Goal: Find contact information: Find contact information

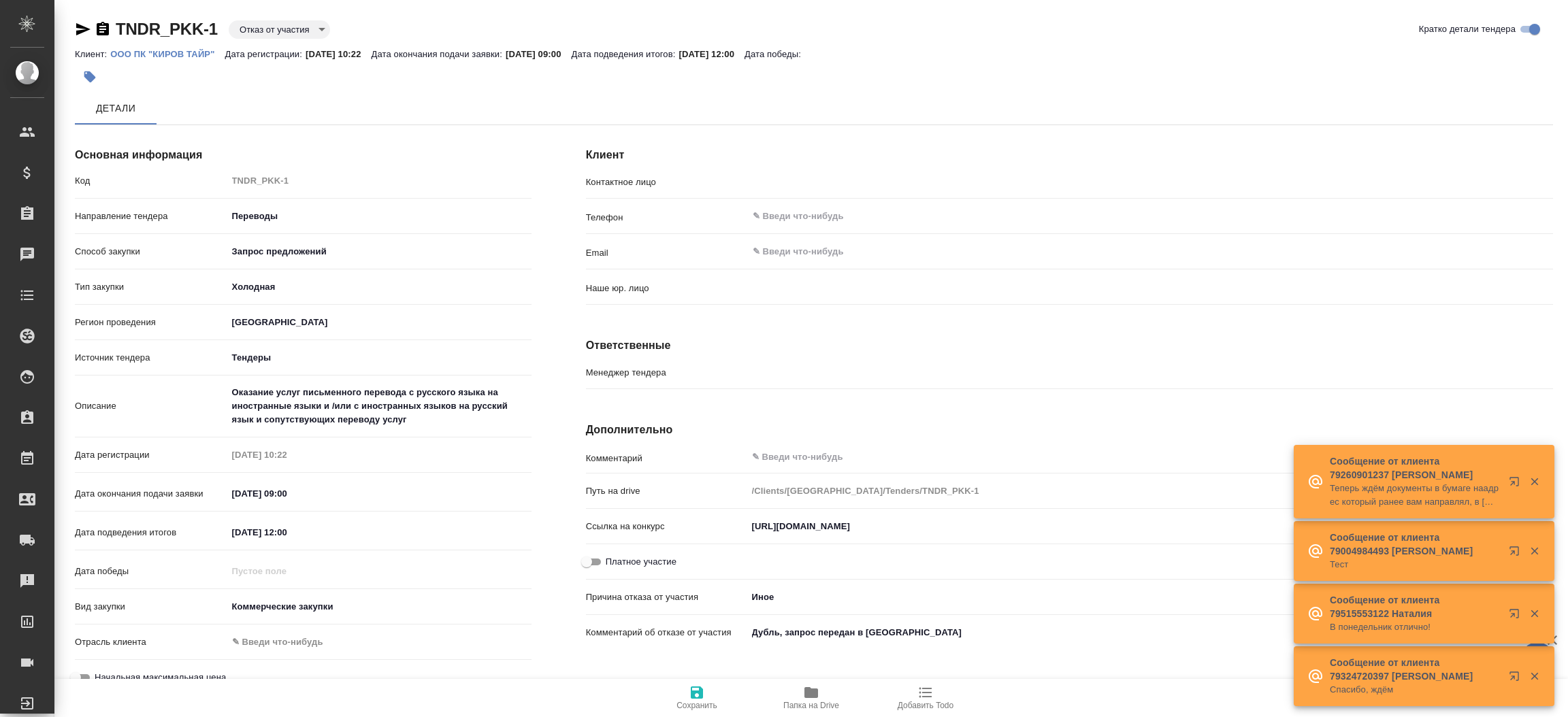
type textarea "x"
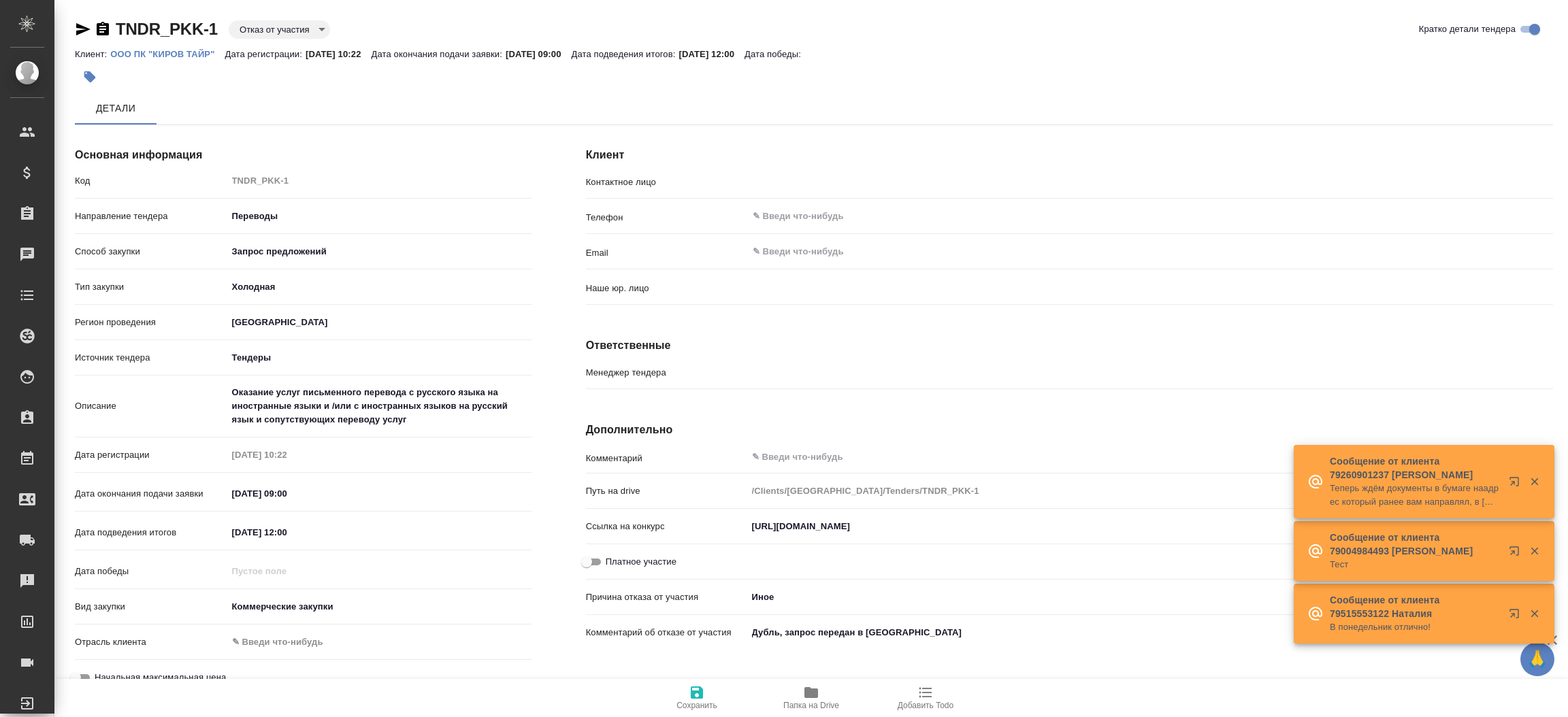
type input "Трайк Екатерина"
type input "(МБ) ООО "Монблан""
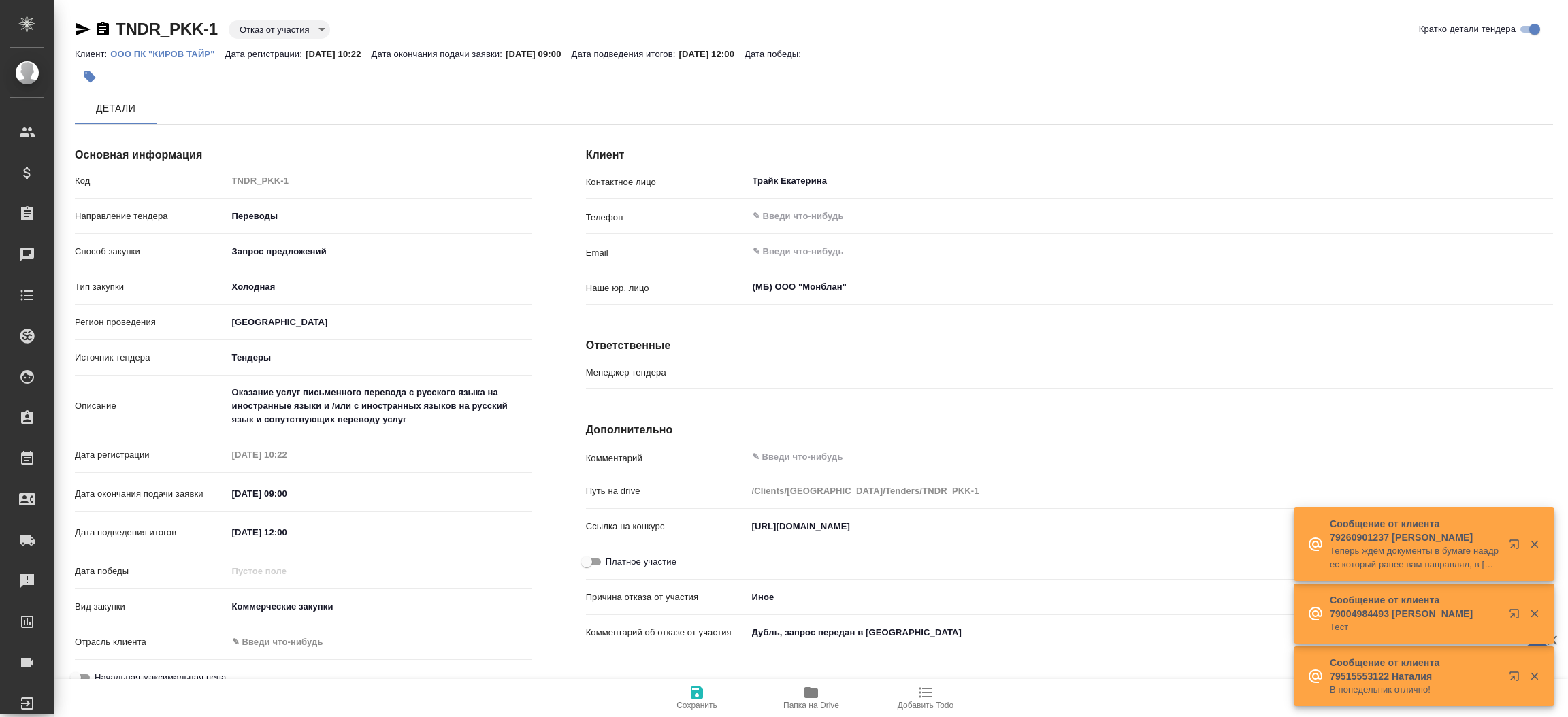
type textarea "x"
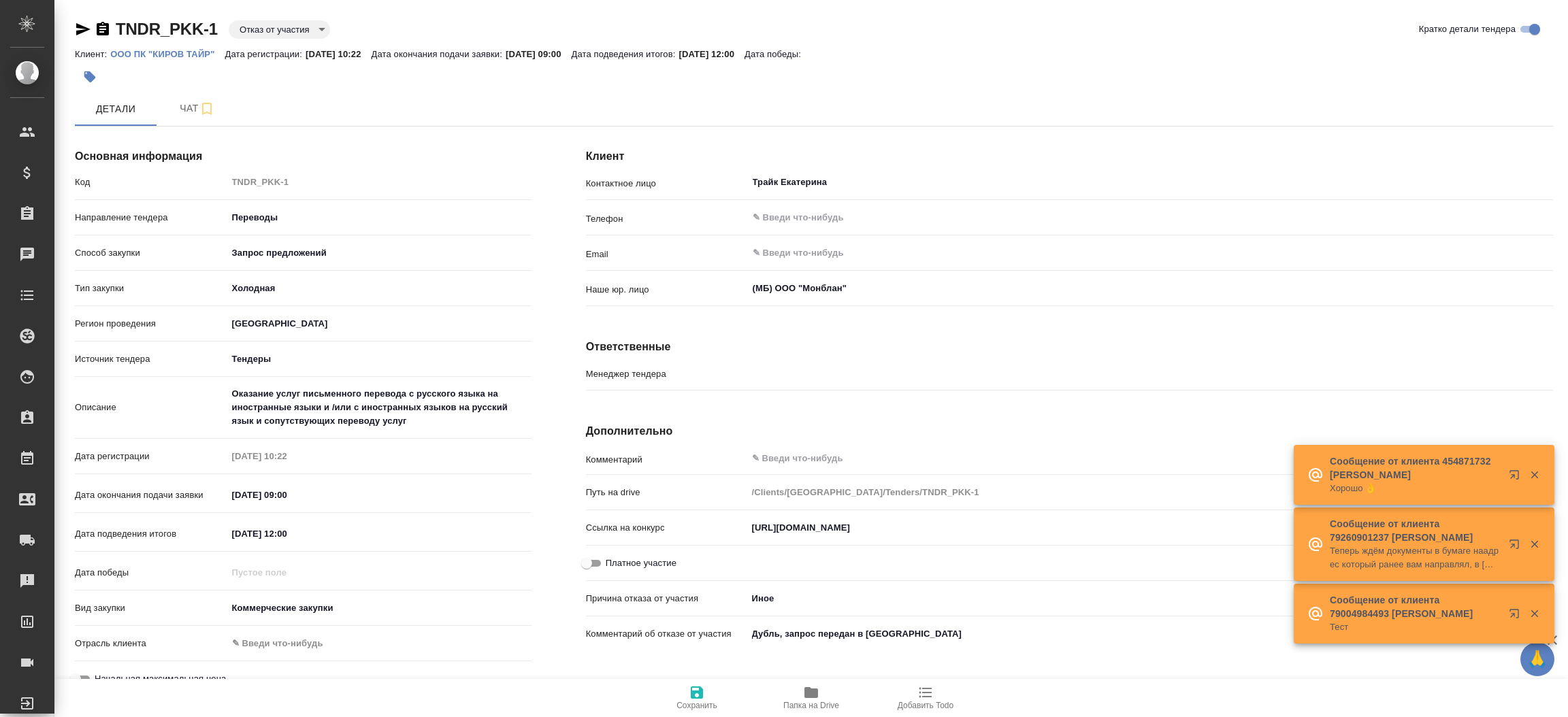
type input "Касаткина Александра"
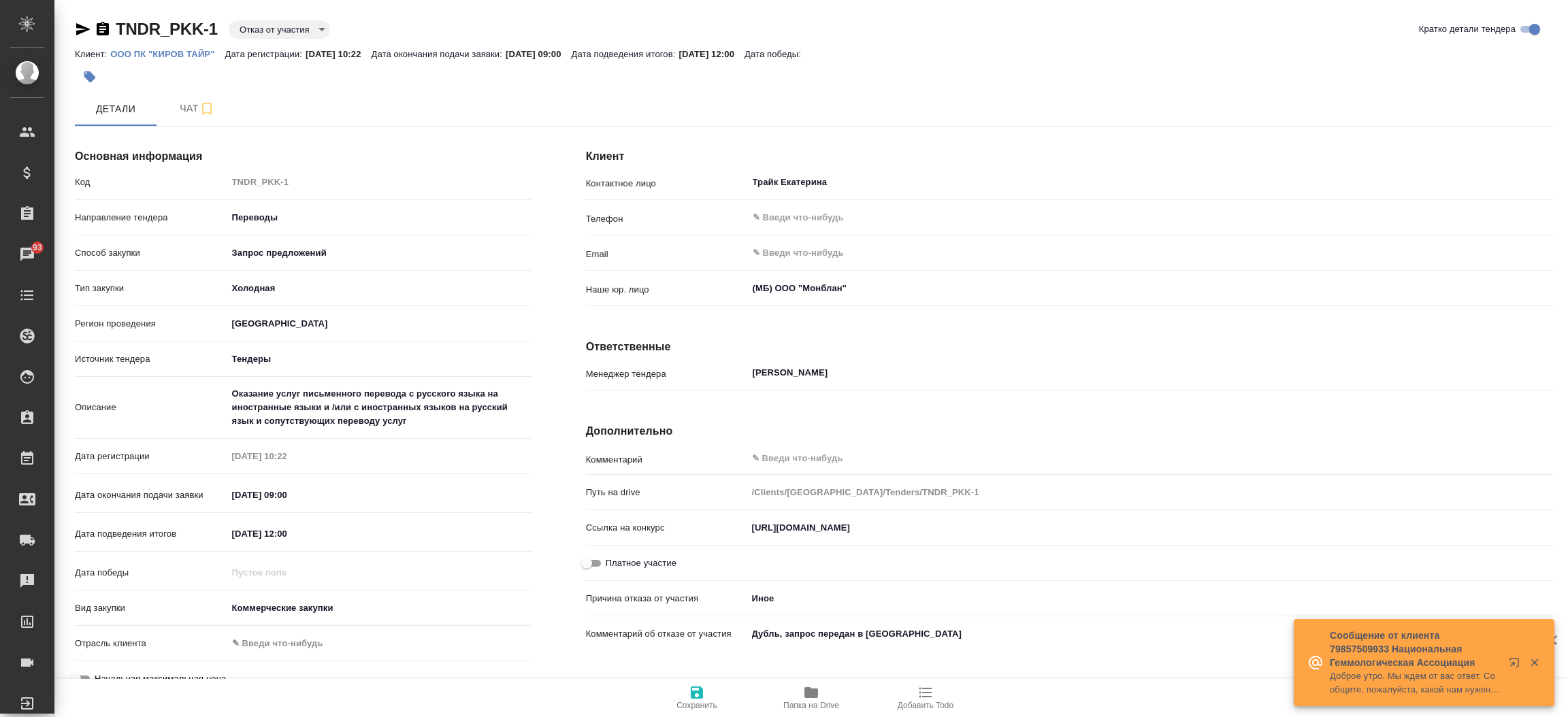
click at [182, 55] on p "ООО ПК "КИРОВ ТАЙР"" at bounding box center [167, 53] width 115 height 10
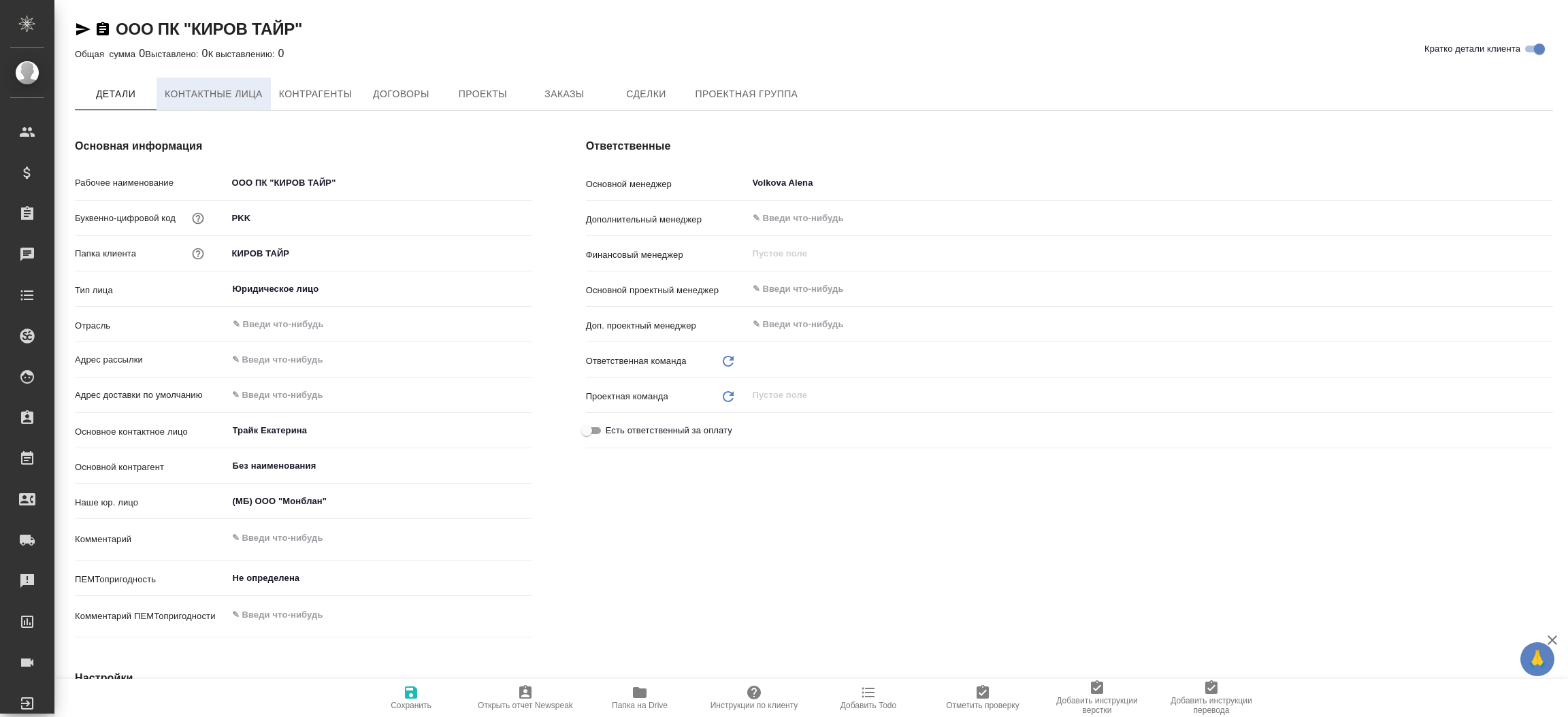
type input "Отдел продаж"
click at [218, 91] on span "Контактные лица" at bounding box center [213, 94] width 98 height 17
type textarea "x"
select select "RU"
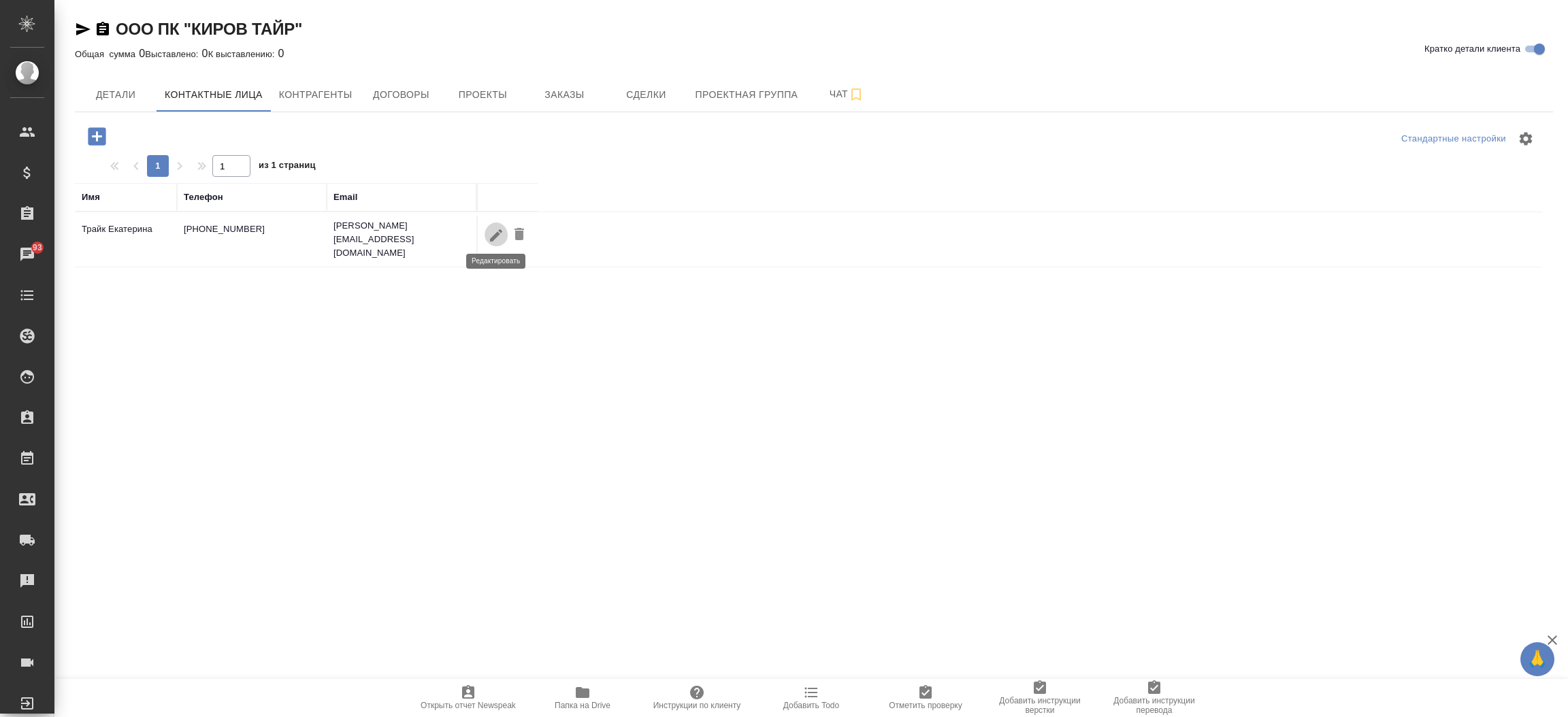
click at [497, 236] on icon "button" at bounding box center [497, 235] width 16 height 16
type input "Екатерина"
type input "Трайк"
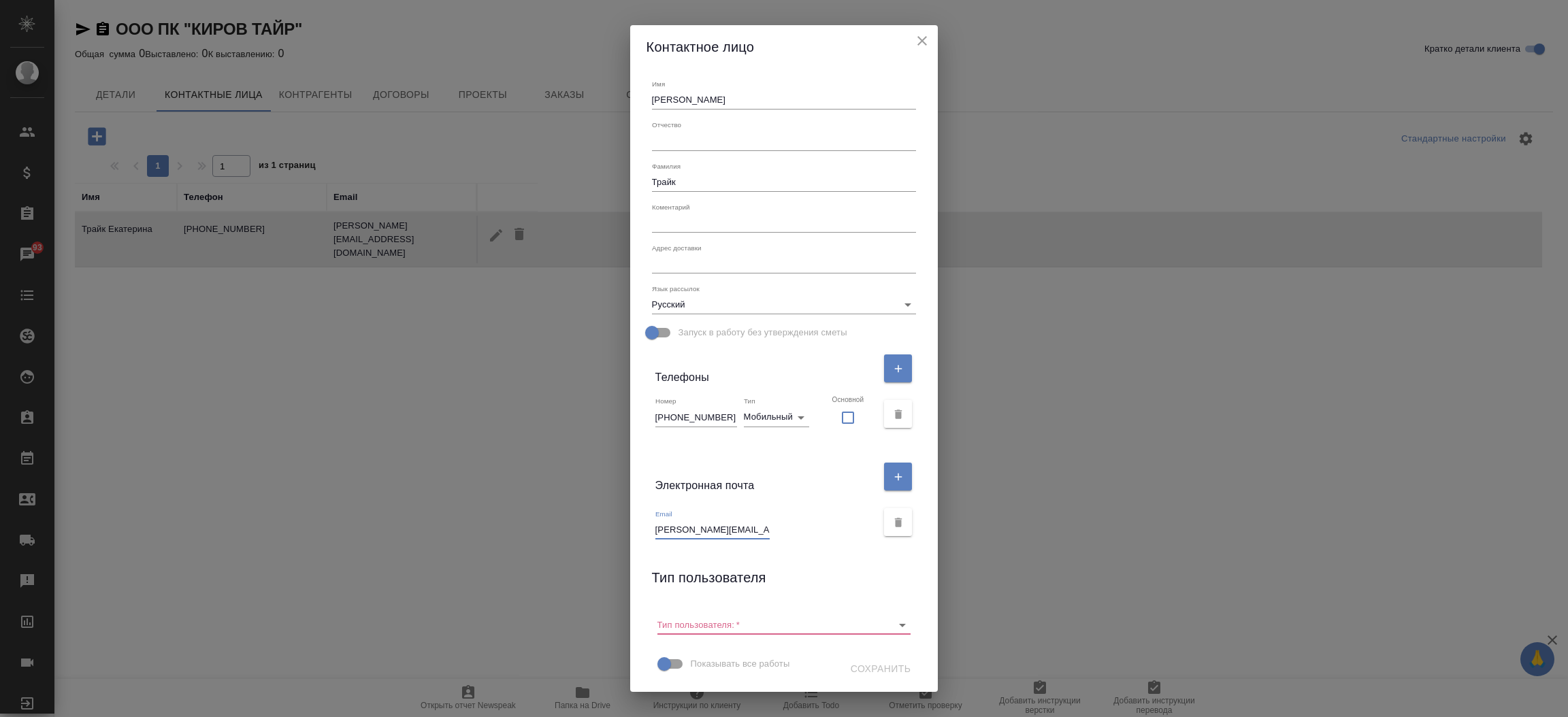
click at [689, 522] on input "ekaterina.kruk@pirelli.ru" at bounding box center [713, 530] width 115 height 19
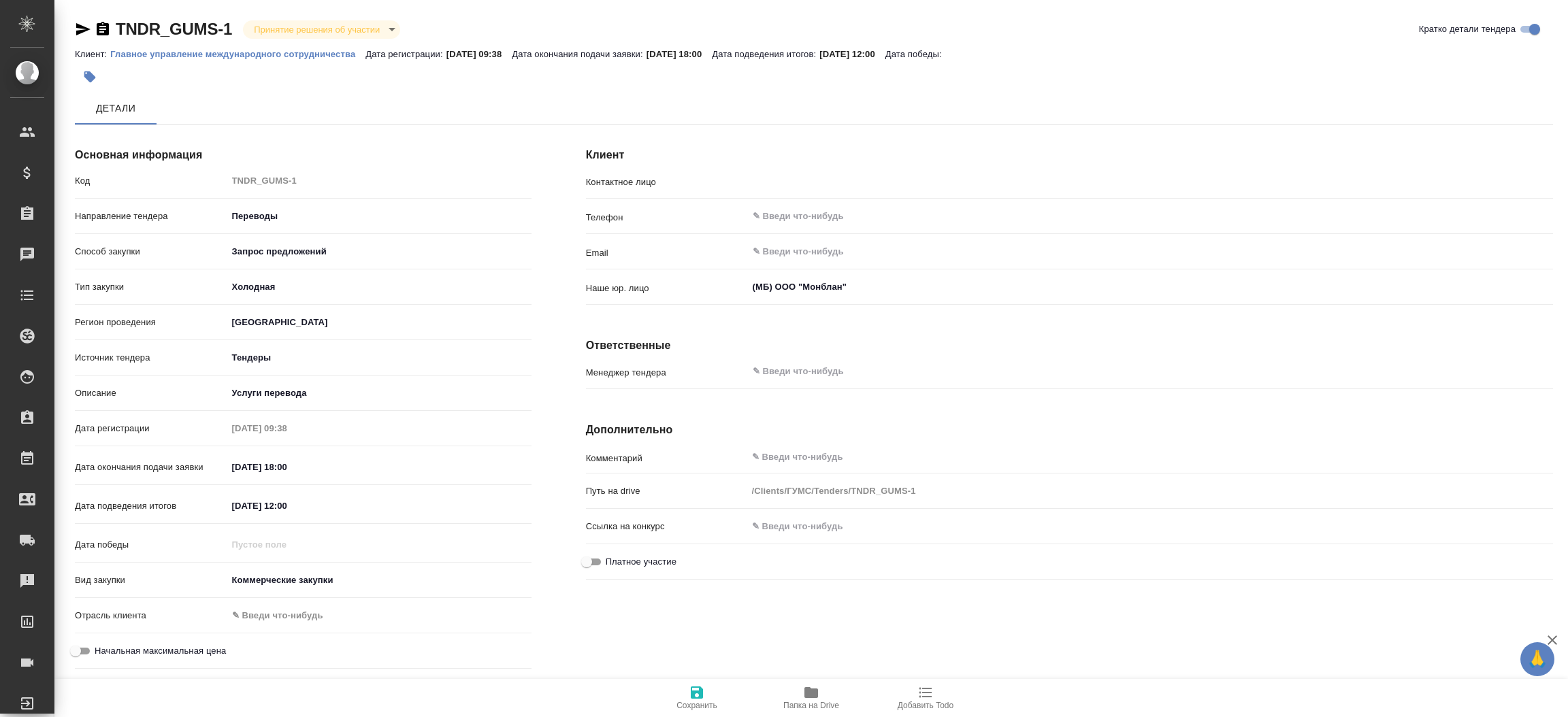
type input "В.Г. Пакуро"
click at [807, 693] on icon "button" at bounding box center [811, 692] width 14 height 11
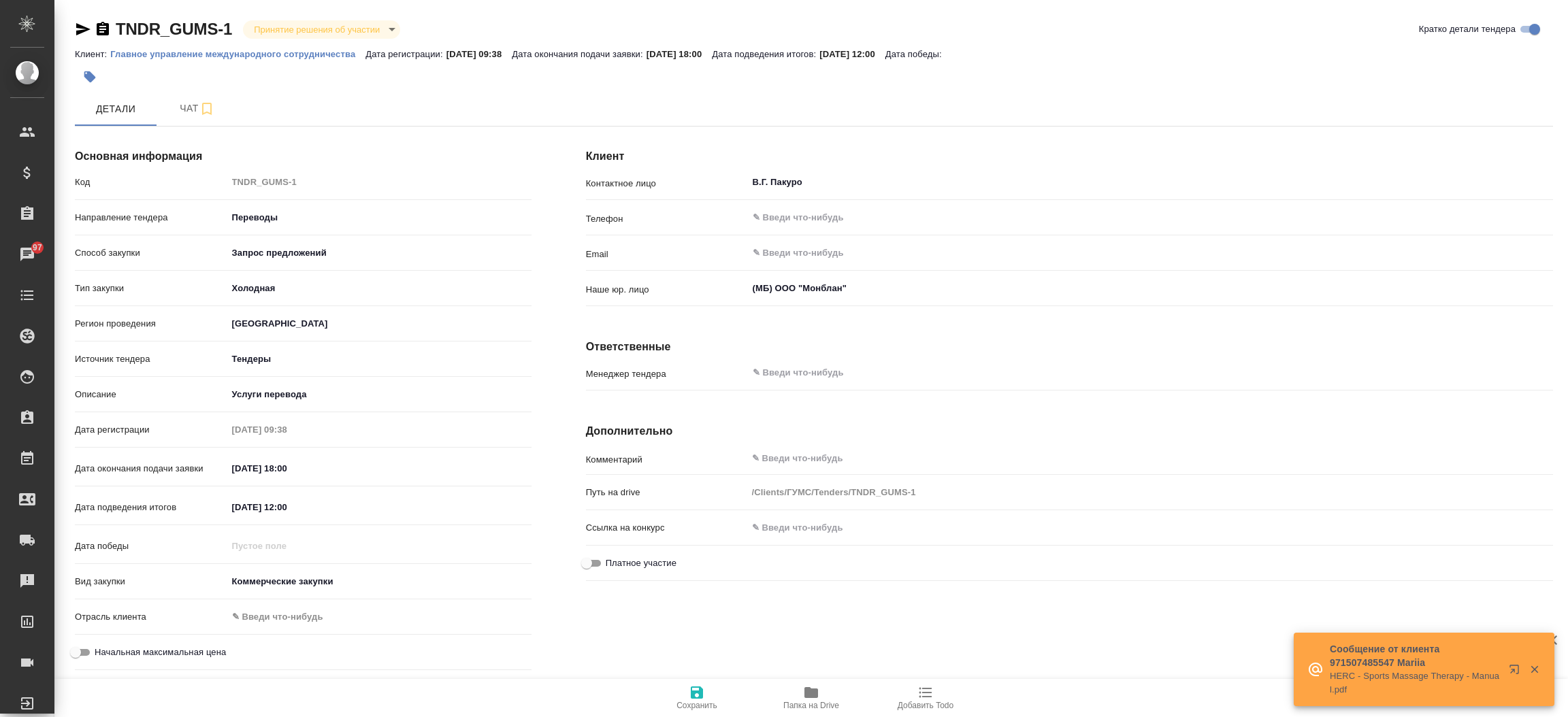
click at [263, 54] on p "Главное управление международного сотрудничества" at bounding box center [238, 53] width 255 height 10
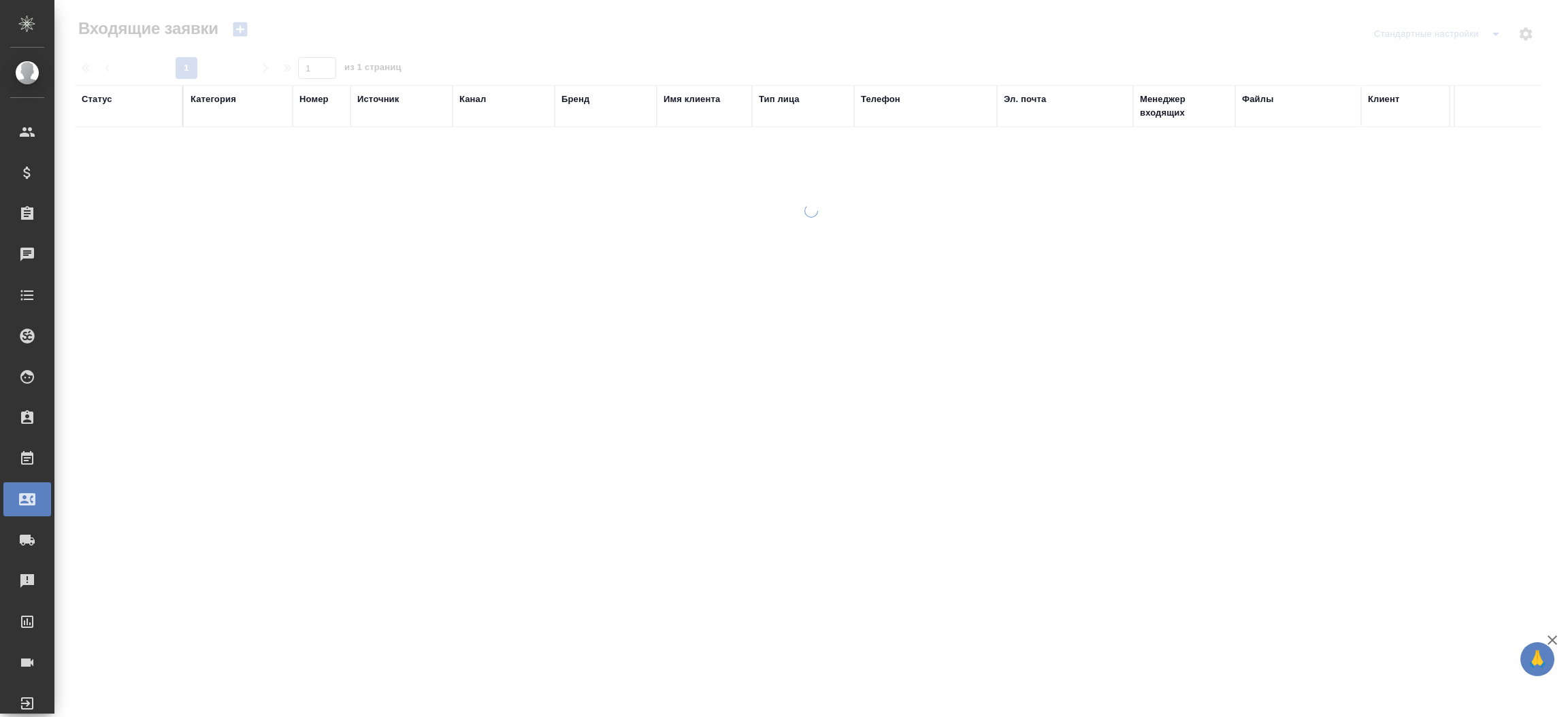
select select "RU"
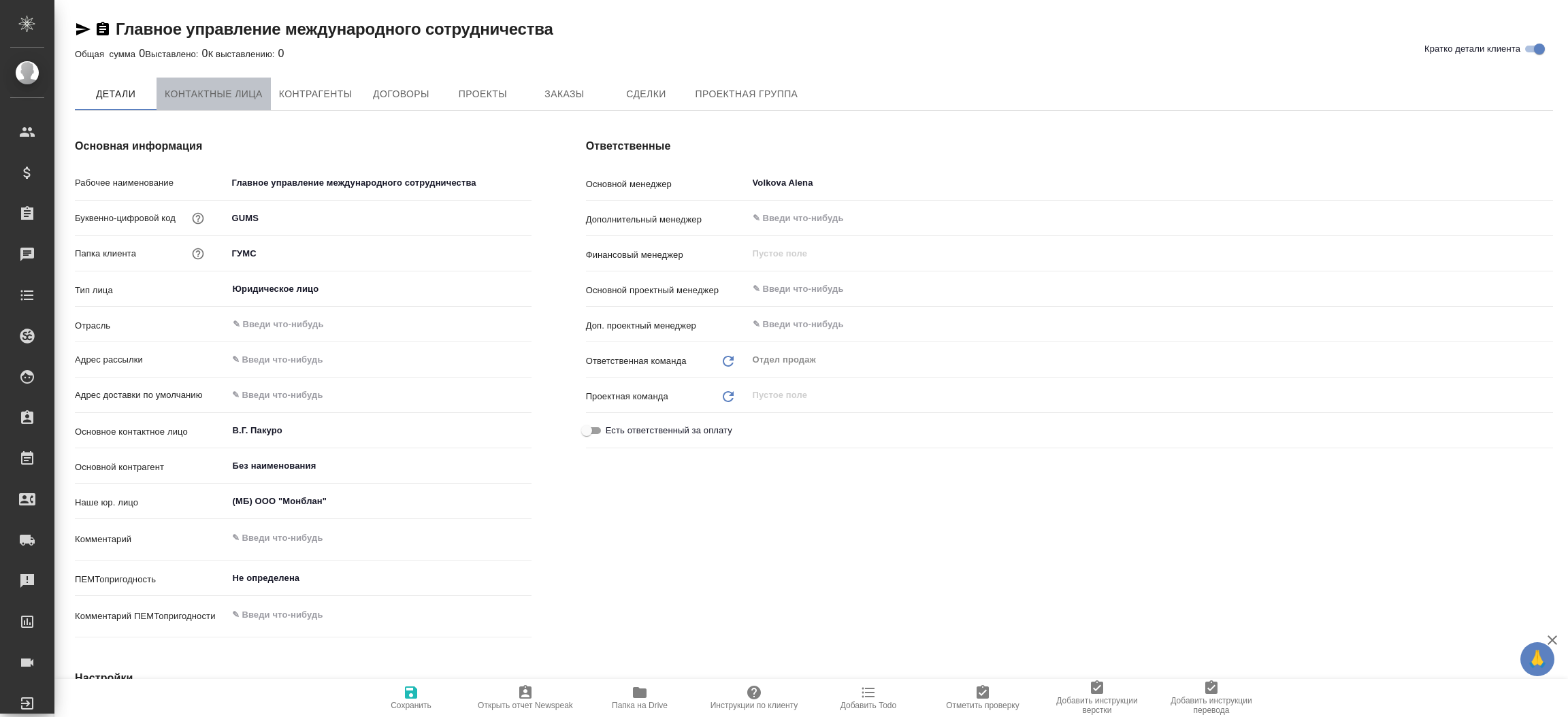
click at [244, 88] on span "Контактные лица" at bounding box center [213, 94] width 98 height 17
type textarea "x"
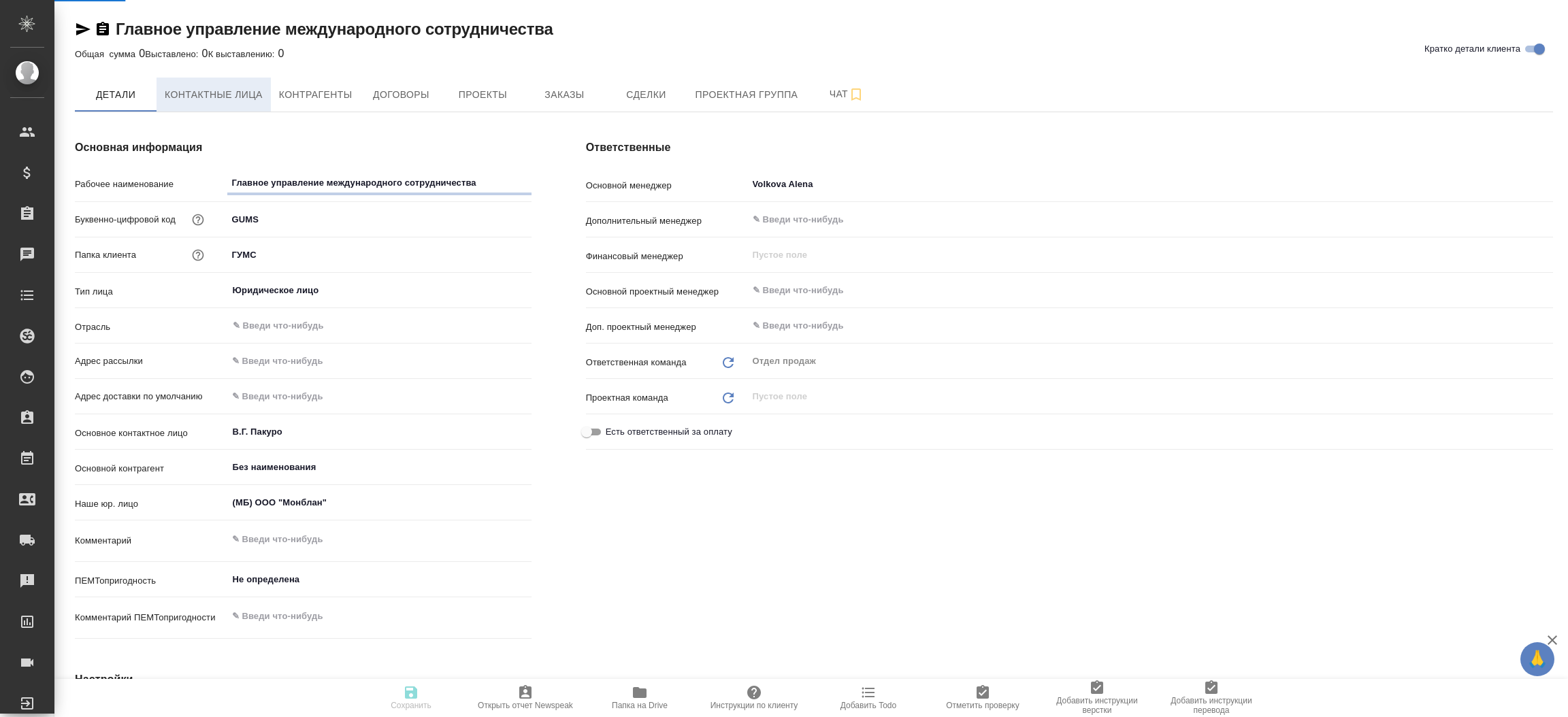
type textarea "x"
select select "RU"
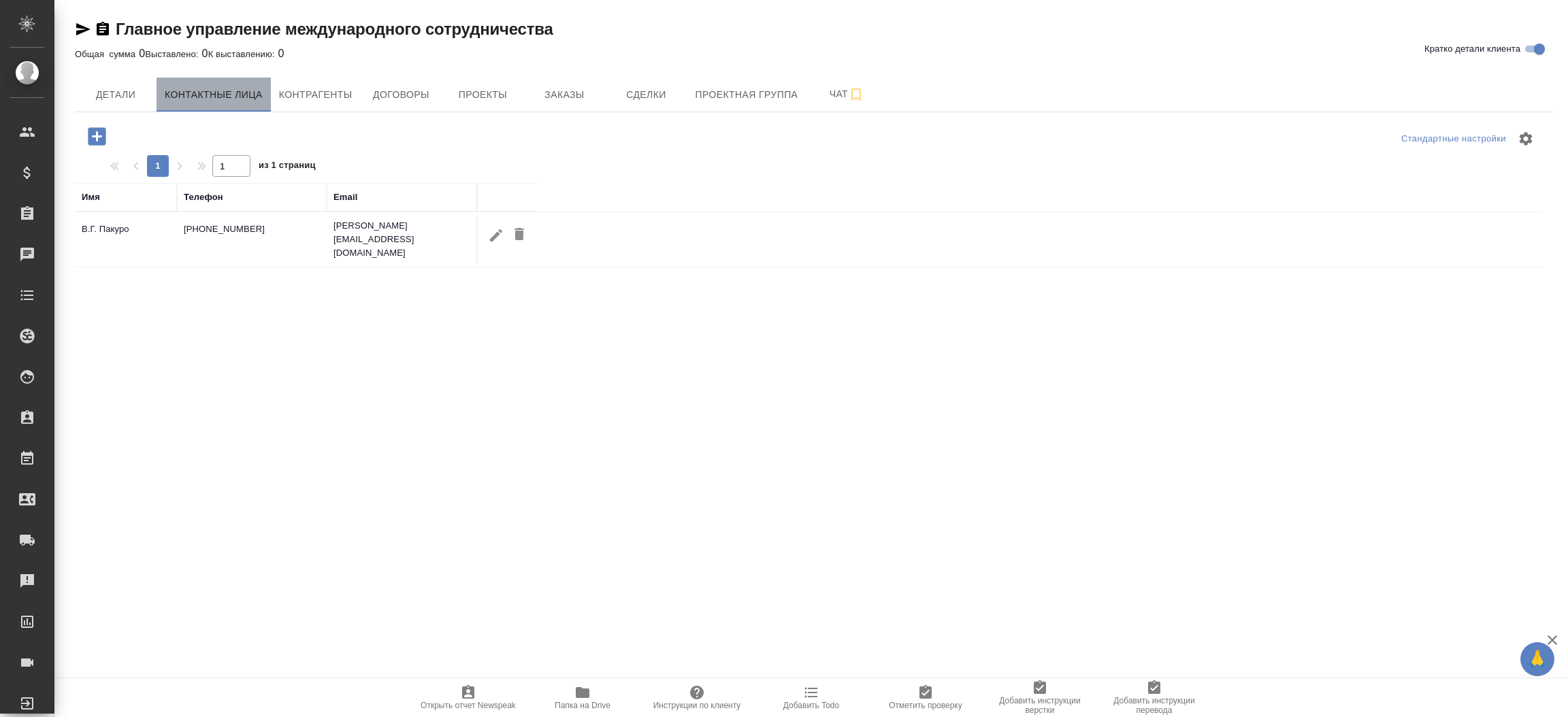
click at [244, 88] on span "Контактные лица" at bounding box center [213, 95] width 98 height 17
click at [492, 240] on button "button" at bounding box center [497, 234] width 23 height 25
type input "В.Г. Пакуро"
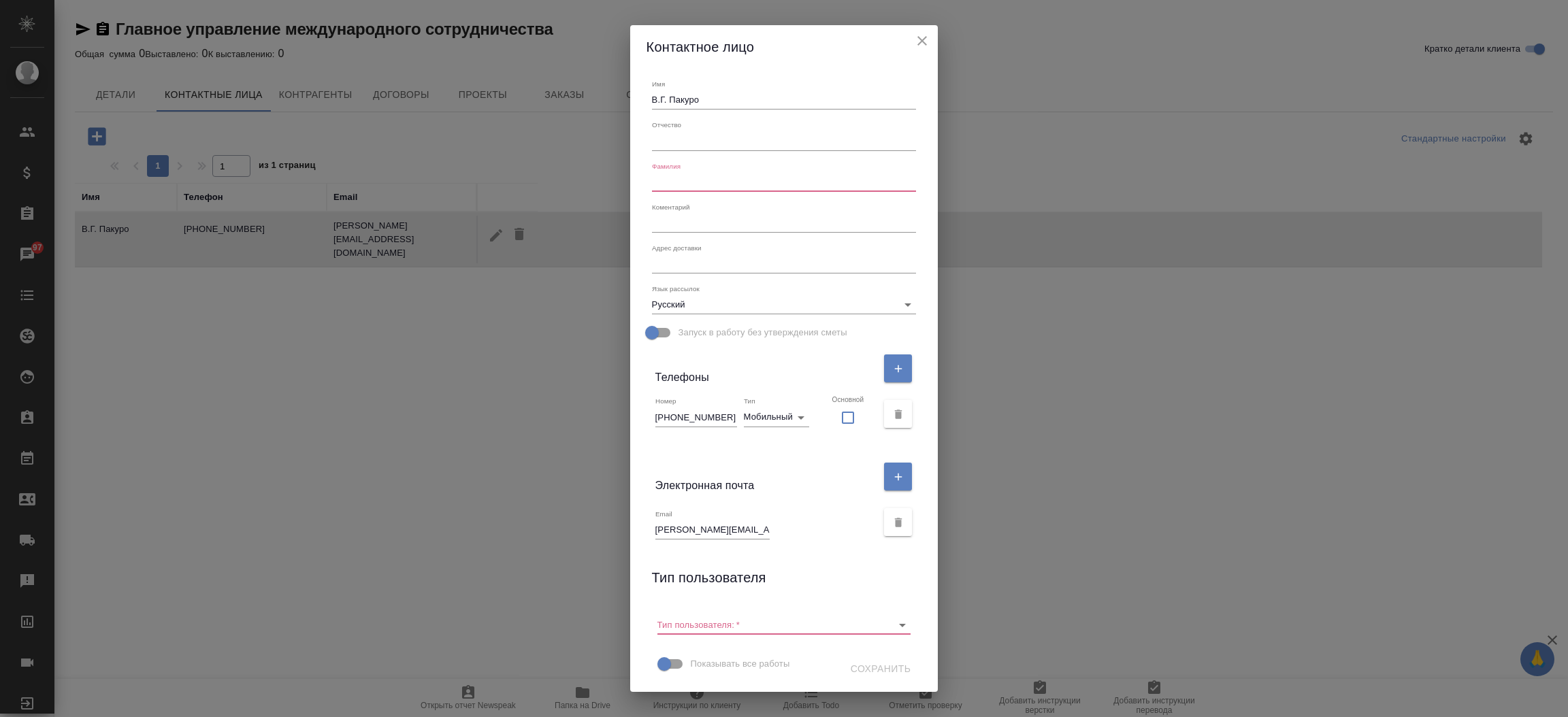
click at [770, 526] on input "Golovchenko_VA@gov.ru" at bounding box center [713, 530] width 115 height 19
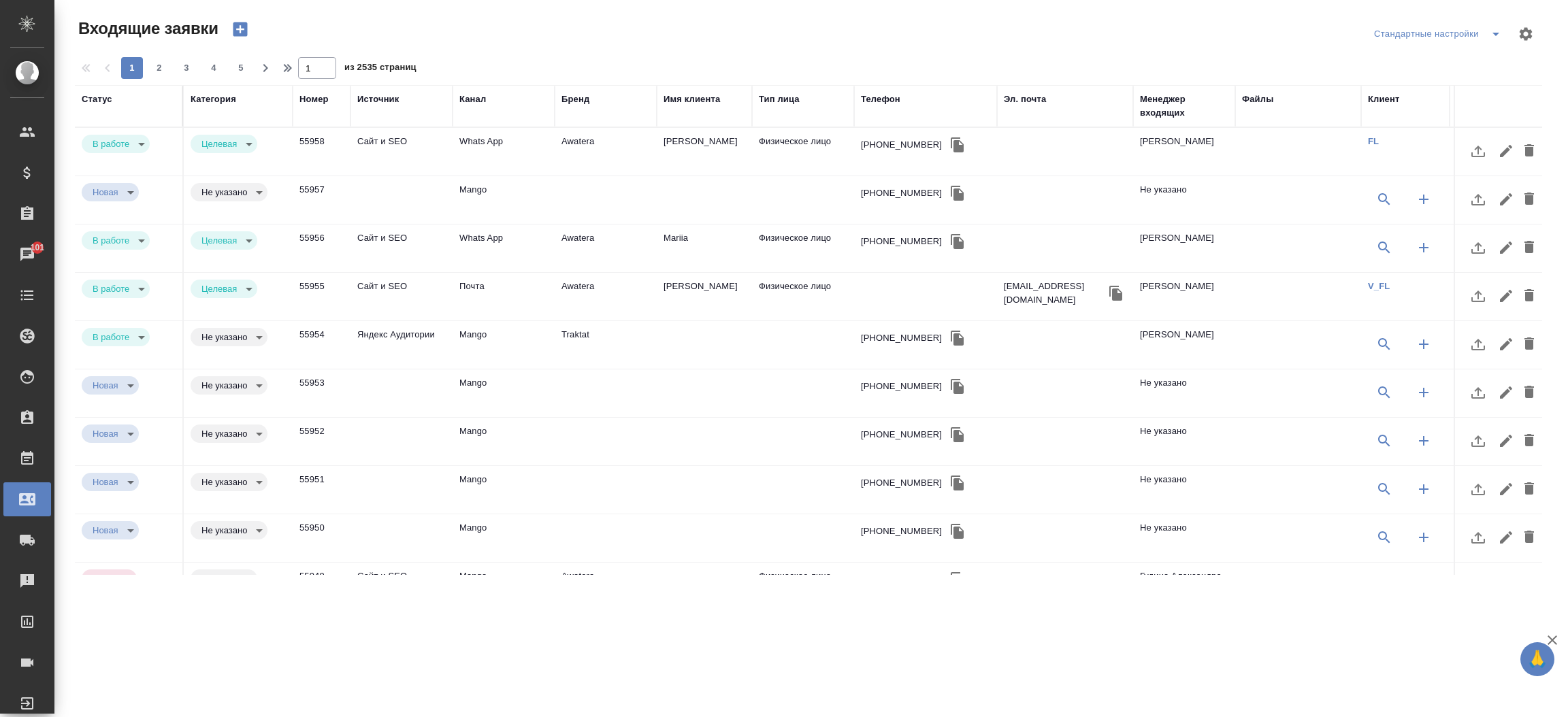
select select "RU"
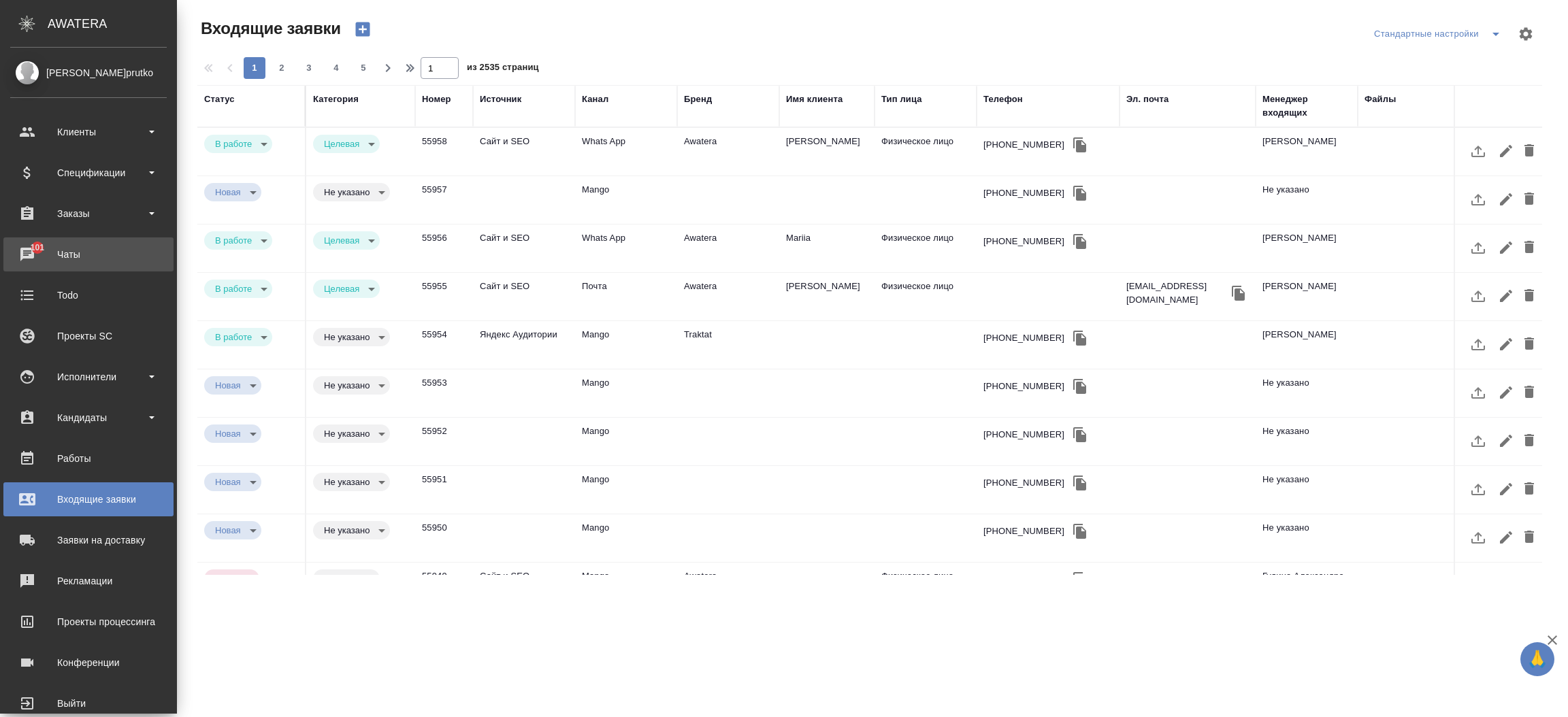
click at [21, 251] on div "Чаты" at bounding box center [88, 254] width 156 height 21
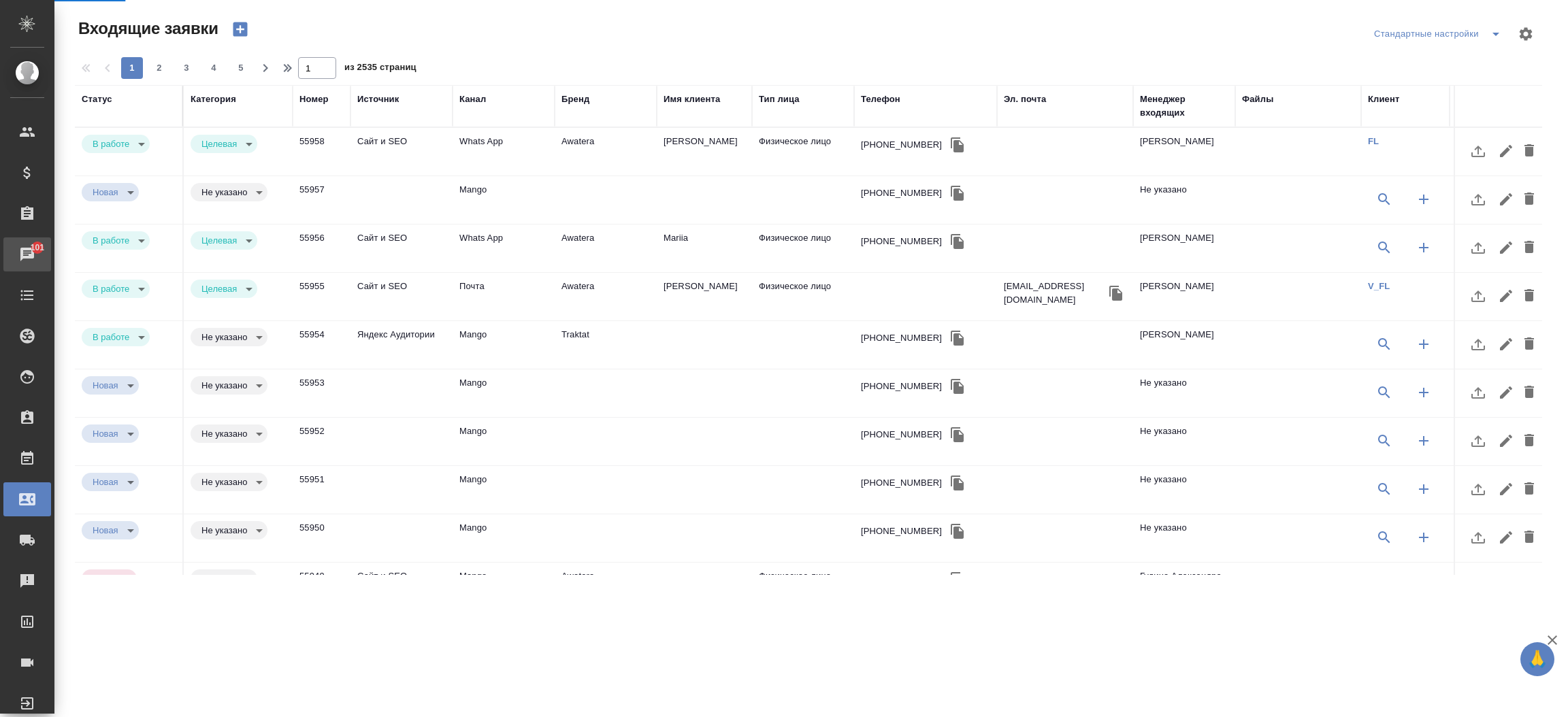
click at [21, 251] on div "Чаты" at bounding box center [10, 254] width 34 height 21
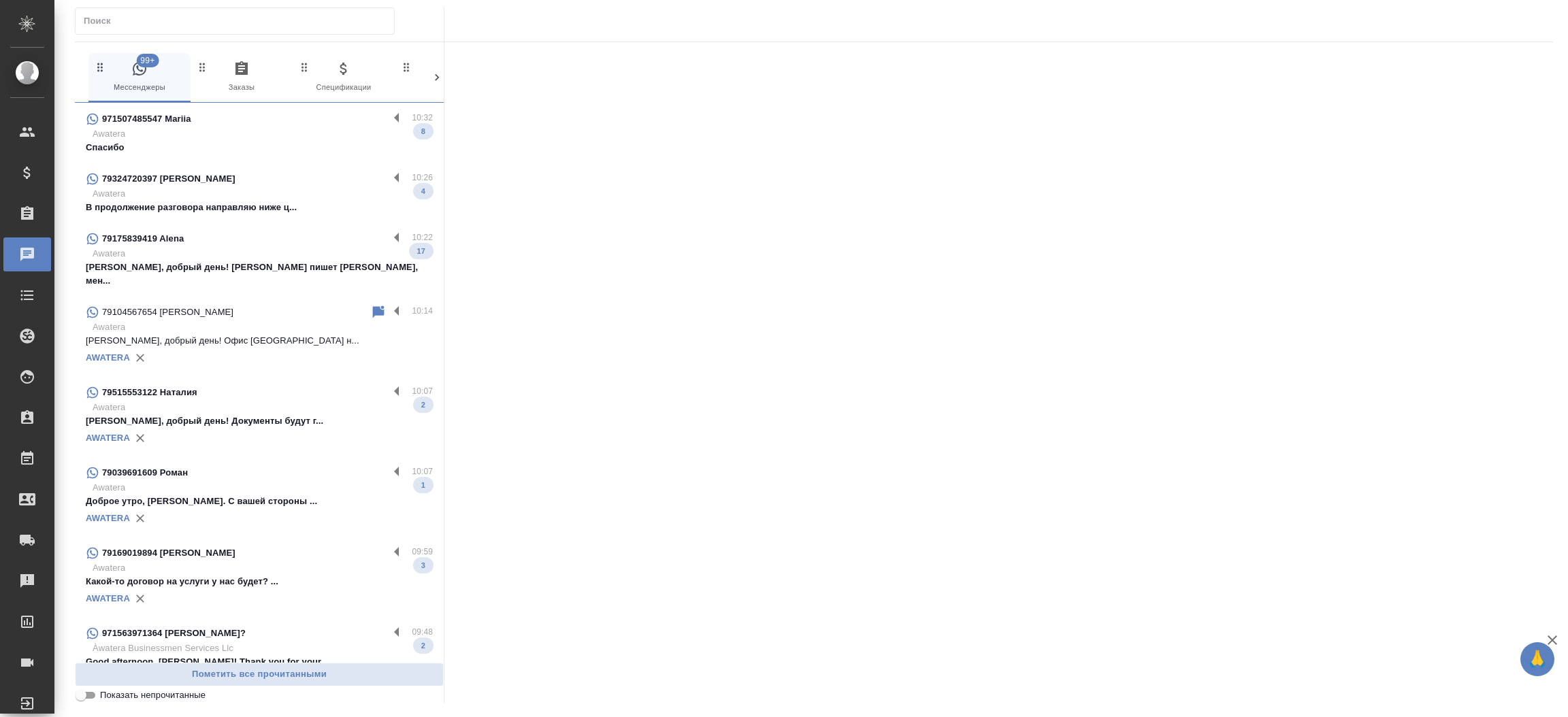
click at [136, 20] on input "text" at bounding box center [239, 21] width 311 height 19
paste input "79857509933"
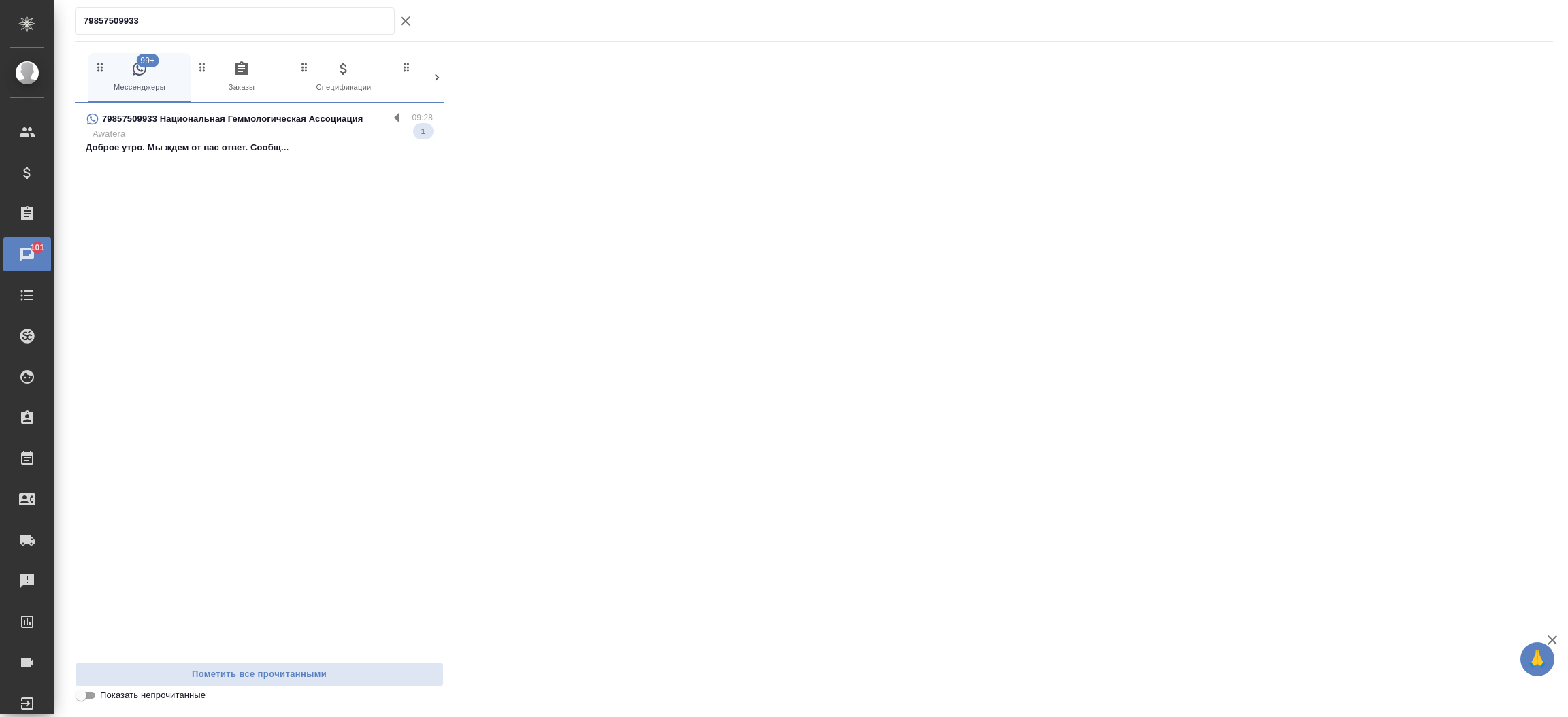
type input "79857509933"
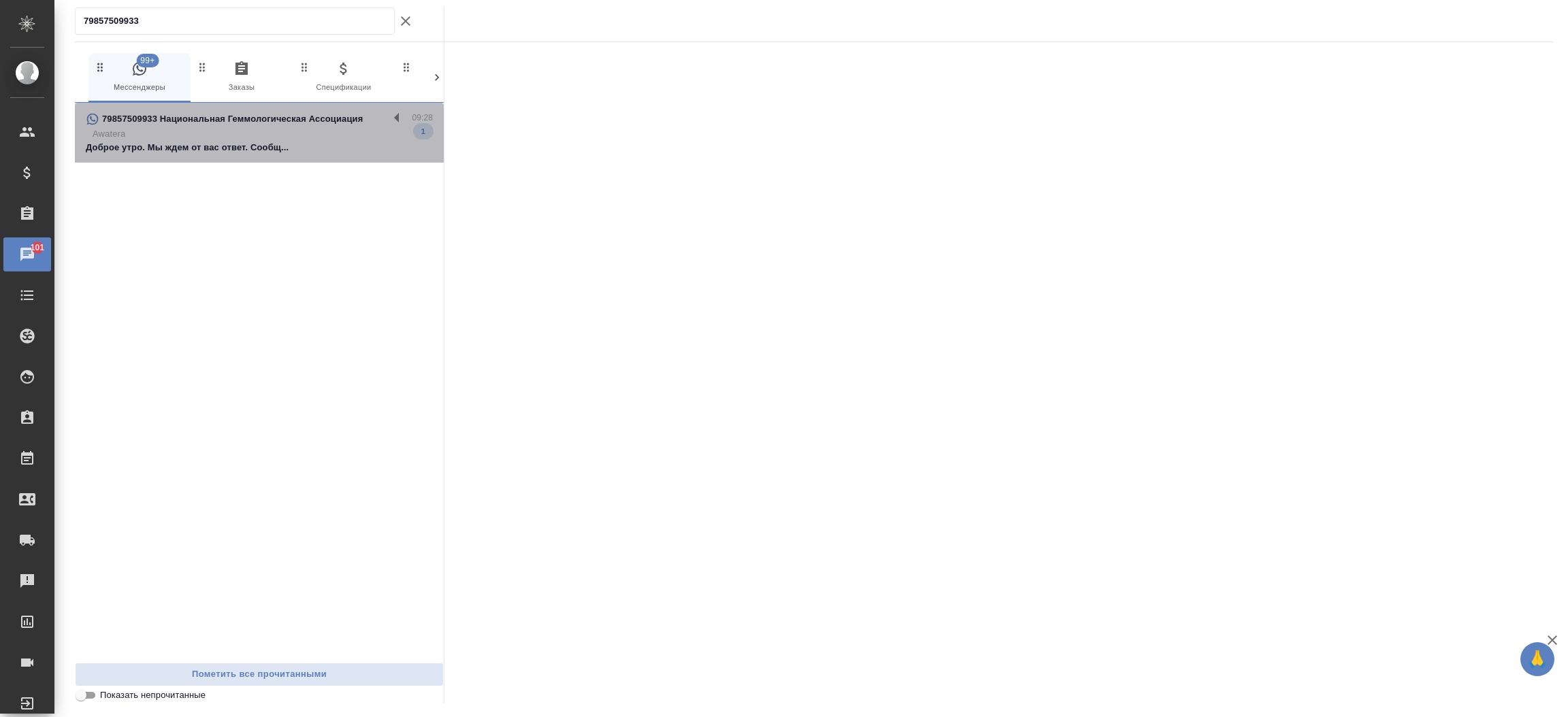
click at [215, 144] on p "Доброе утро. Мы ждем от вас ответ. Сообщ..." at bounding box center [259, 147] width 347 height 14
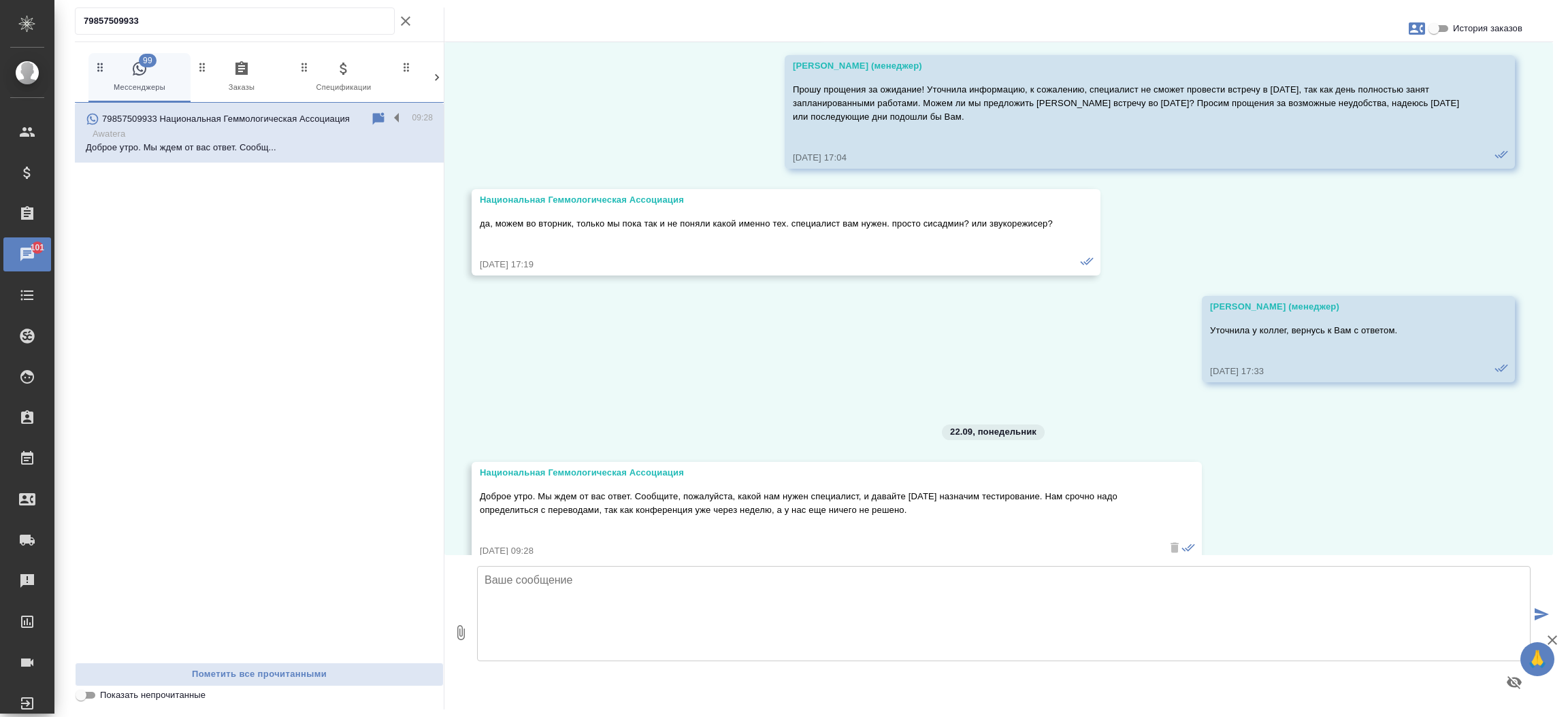
scroll to position [4351, 0]
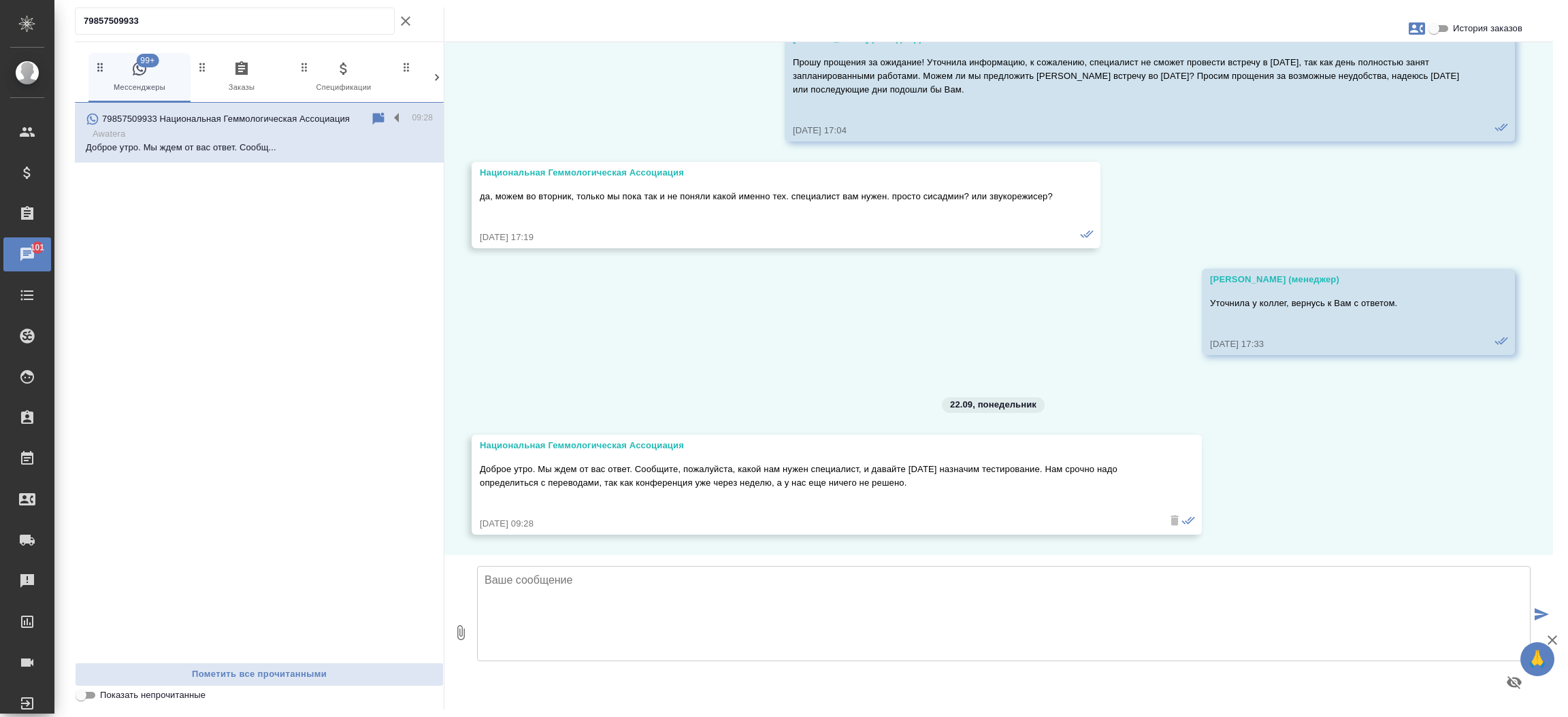
click at [1453, 186] on div "15.09, [DATE] Национальная Геммологическая Ассоциация [DATE] 11:45 [PERSON_NAME…" at bounding box center [999, 299] width 1109 height 513
